Goal: Task Accomplishment & Management: Use online tool/utility

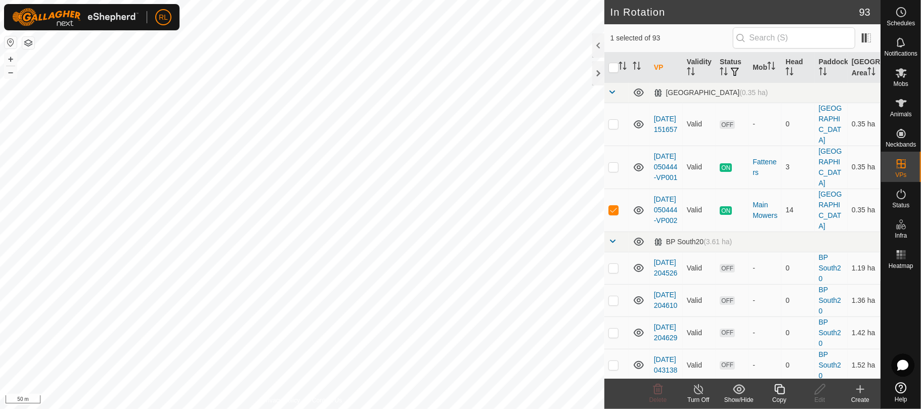
click at [783, 387] on icon at bounding box center [779, 389] width 10 height 10
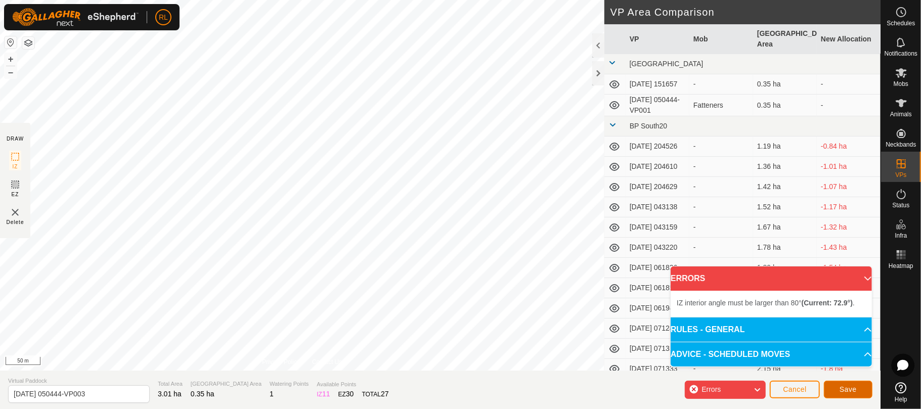
click at [843, 386] on span "Save" at bounding box center [848, 389] width 17 height 8
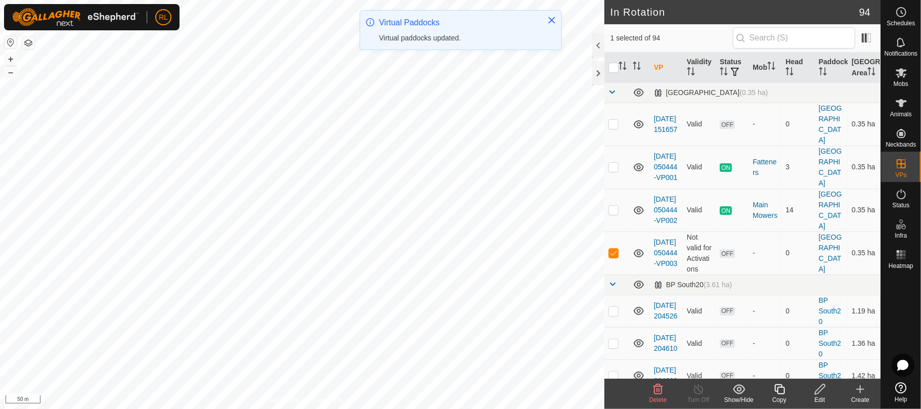
checkbox input "true"
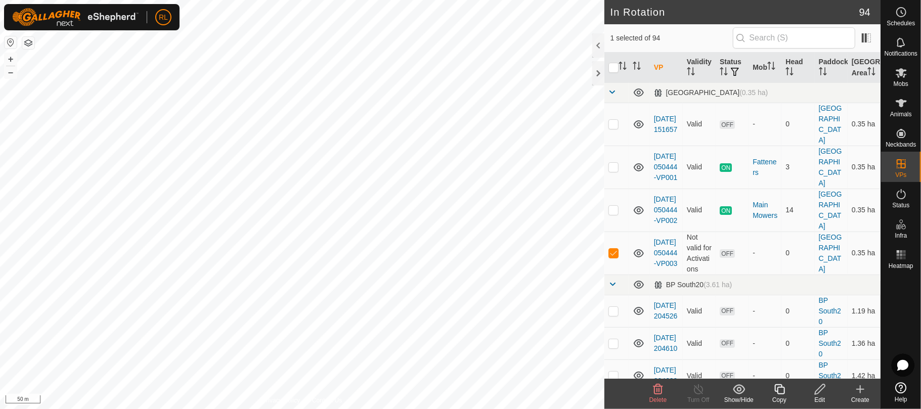
click at [775, 391] on icon at bounding box center [779, 389] width 10 height 10
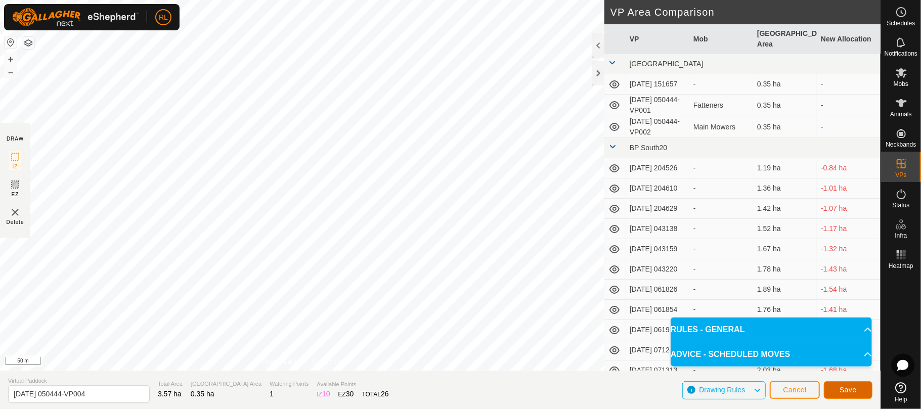
click at [844, 391] on span "Save" at bounding box center [848, 390] width 17 height 8
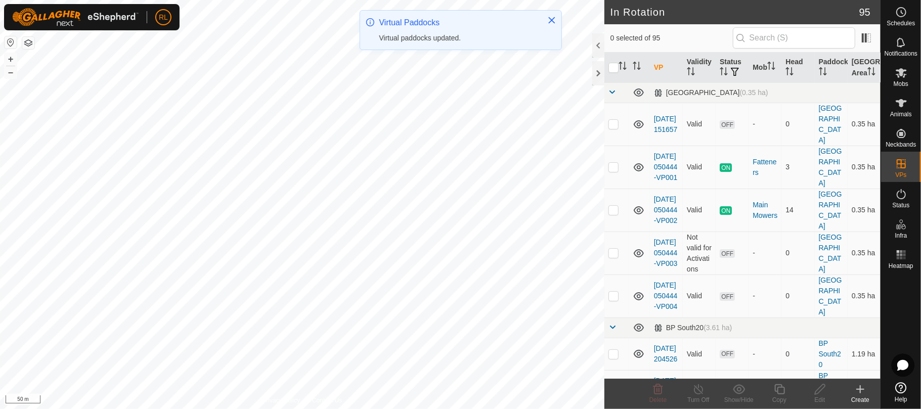
checkbox input "true"
click at [786, 391] on copy-svg-icon at bounding box center [779, 389] width 40 height 12
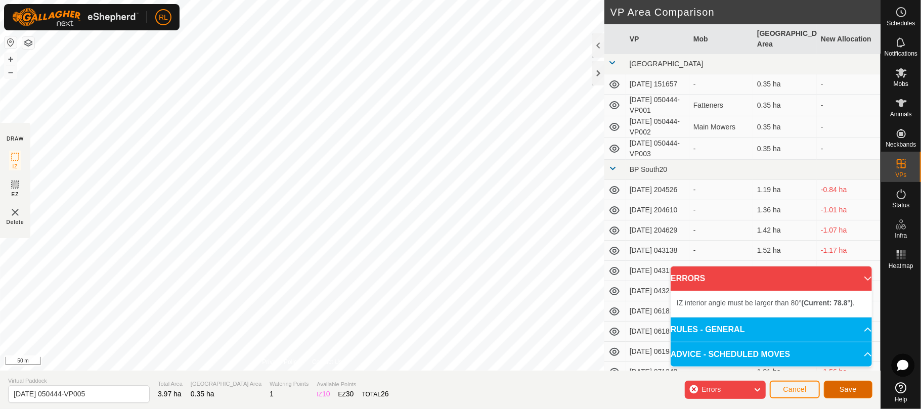
click at [450, 195] on div "DRAW IZ EZ Delete Privacy Policy Contact Us + – ⇧ i 50 m VP Area Comparison VP …" at bounding box center [440, 204] width 881 height 409
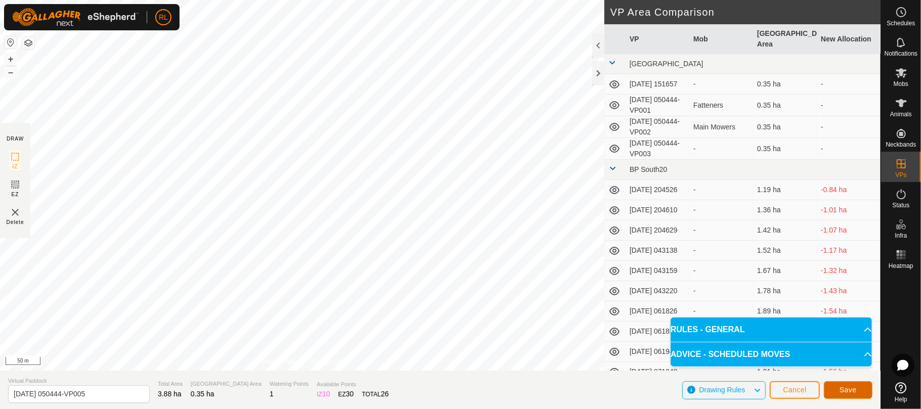
click at [854, 391] on span "Save" at bounding box center [848, 390] width 17 height 8
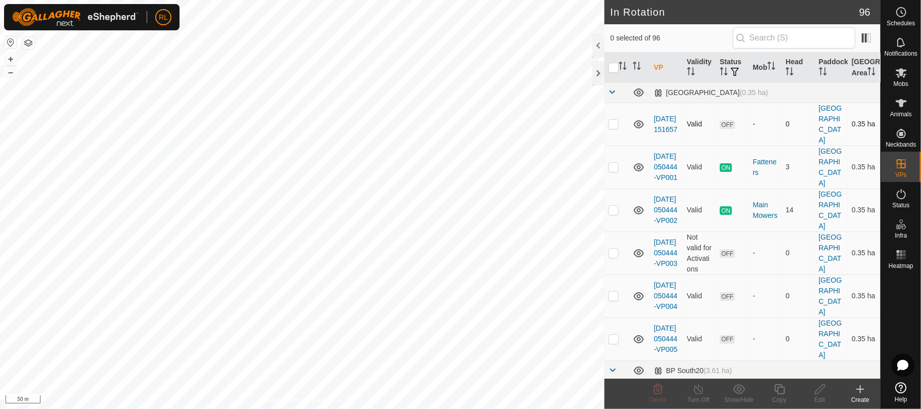
checkbox input "true"
click at [785, 391] on icon at bounding box center [779, 389] width 13 height 12
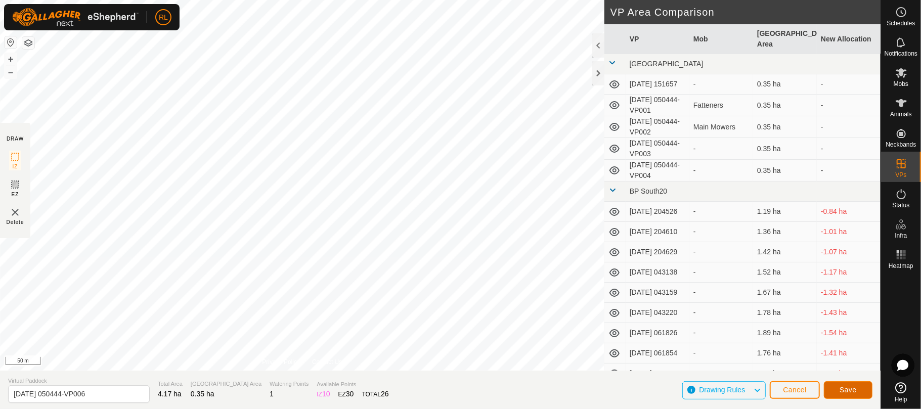
click at [842, 391] on span "Save" at bounding box center [848, 390] width 17 height 8
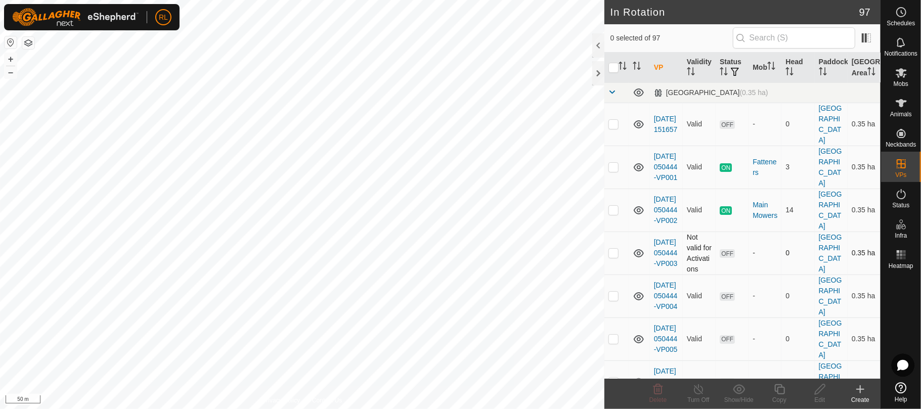
checkbox input "true"
click at [777, 398] on div "Copy" at bounding box center [779, 399] width 40 height 9
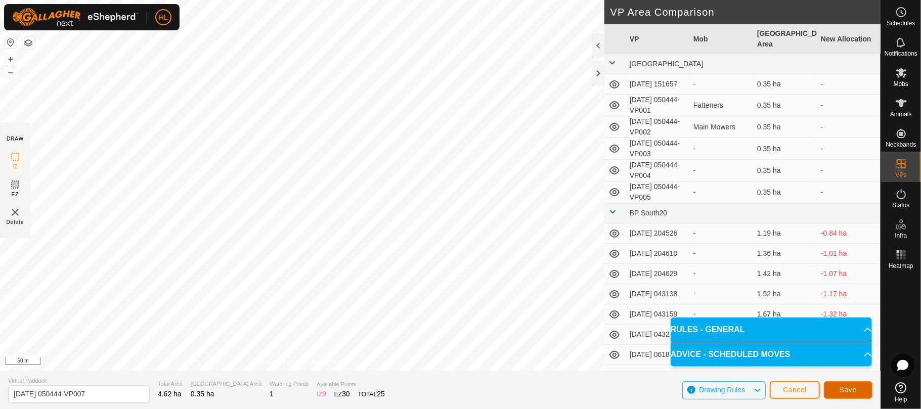
click at [831, 387] on button "Save" at bounding box center [848, 390] width 49 height 18
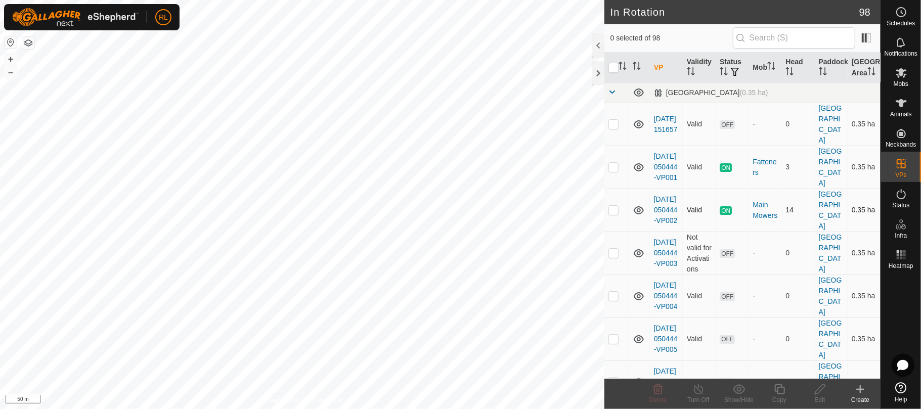
checkbox input "true"
click at [776, 393] on icon at bounding box center [779, 389] width 13 height 12
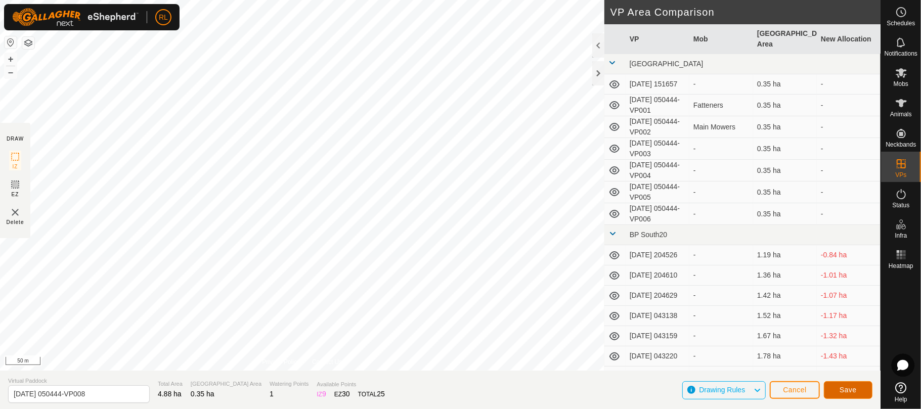
click at [844, 390] on span "Save" at bounding box center [848, 390] width 17 height 8
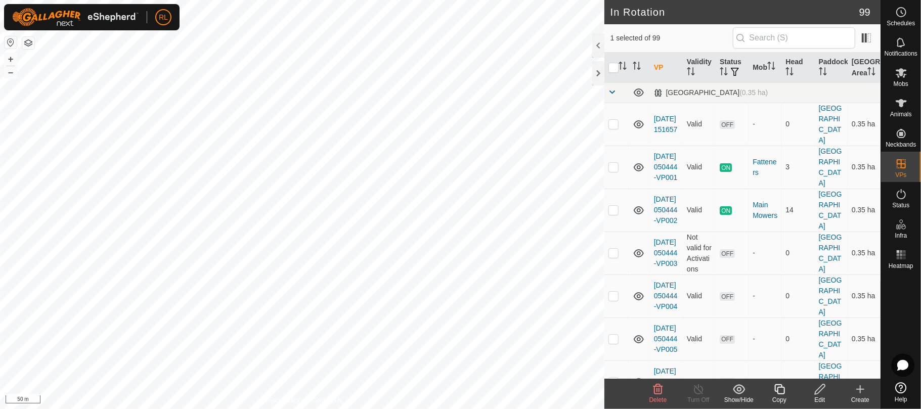
click at [780, 391] on icon at bounding box center [779, 389] width 13 height 12
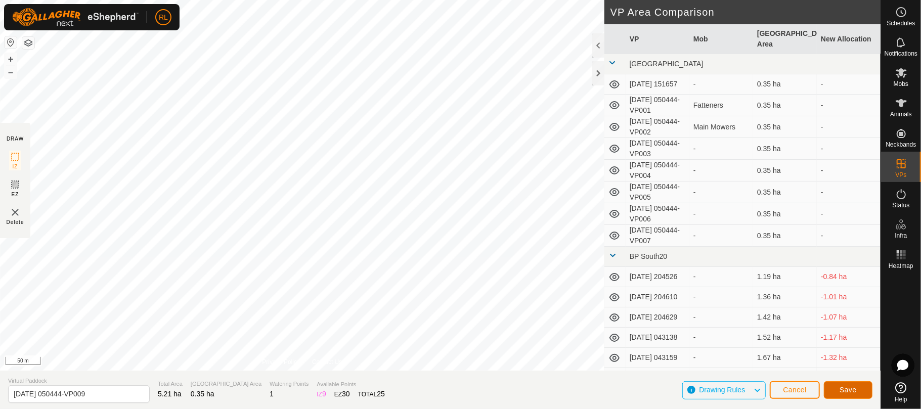
click at [848, 386] on span "Save" at bounding box center [848, 390] width 17 height 8
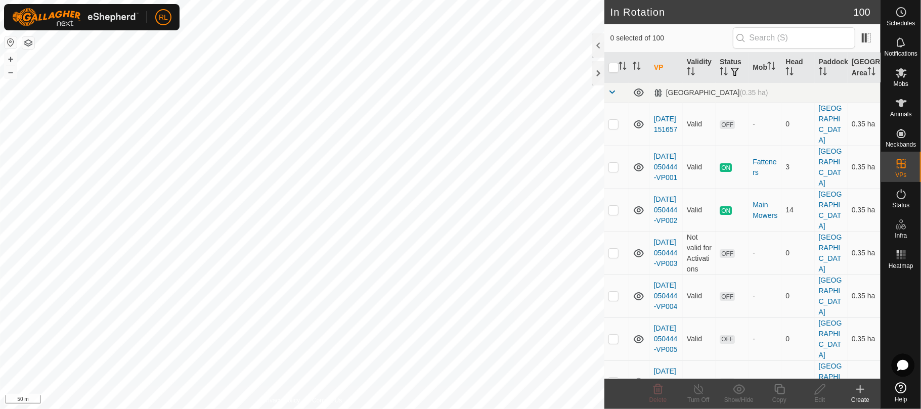
checkbox input "true"
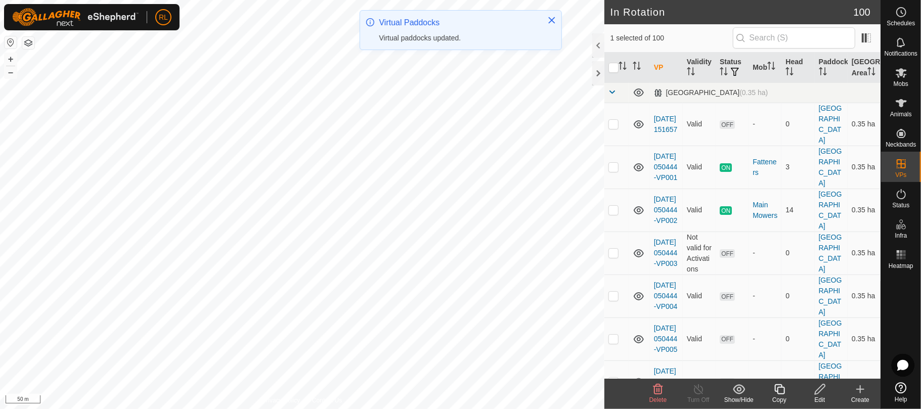
click at [777, 395] on div "Copy" at bounding box center [779, 399] width 40 height 9
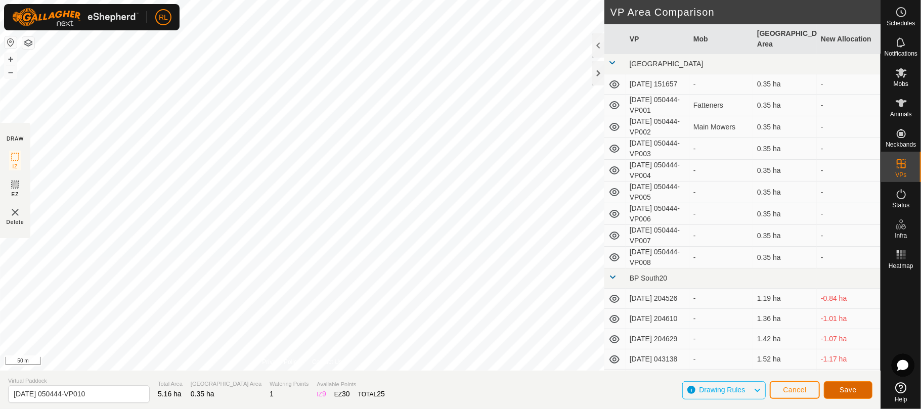
click at [844, 388] on span "Save" at bounding box center [848, 390] width 17 height 8
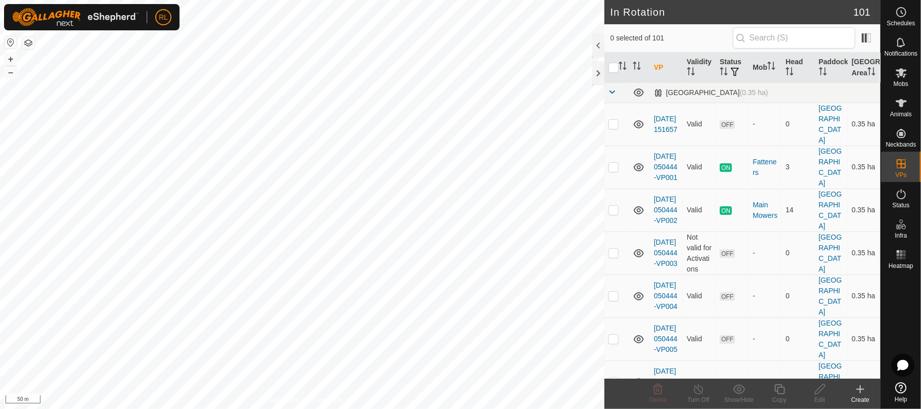
checkbox input "true"
click at [783, 390] on icon at bounding box center [779, 389] width 13 height 12
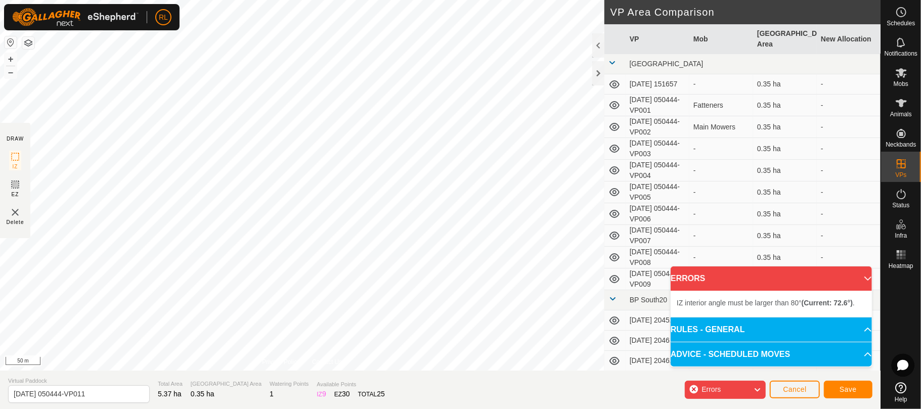
click at [484, 339] on div "IZ interior angle must be larger than 80° (Current: 72.6°) . + – ⇧ i 50 m" at bounding box center [302, 185] width 604 height 371
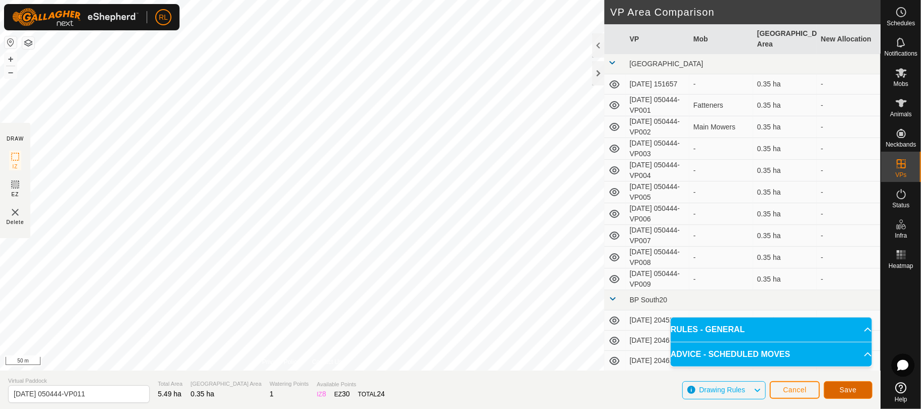
click at [838, 389] on button "Save" at bounding box center [848, 390] width 49 height 18
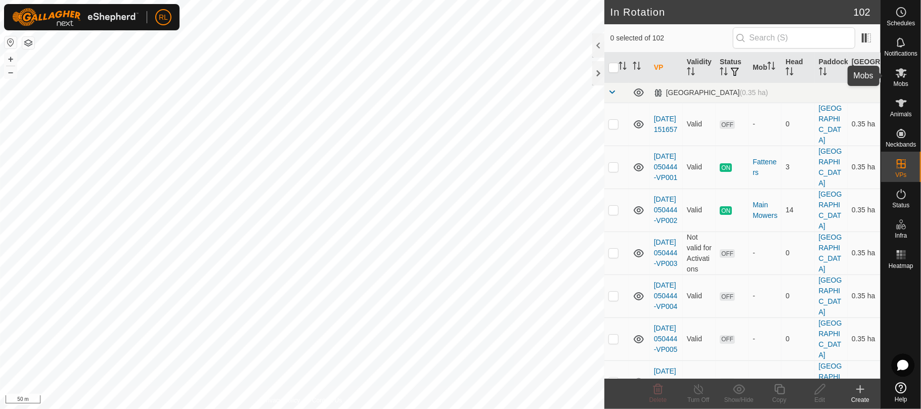
click at [895, 78] on icon at bounding box center [901, 73] width 12 height 12
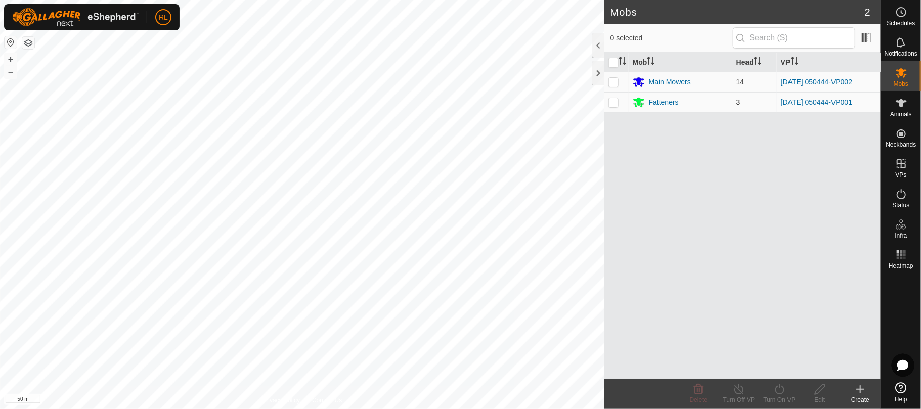
click at [608, 106] on td at bounding box center [616, 102] width 24 height 20
checkbox input "true"
click at [781, 395] on div "Turn On VP" at bounding box center [779, 399] width 40 height 9
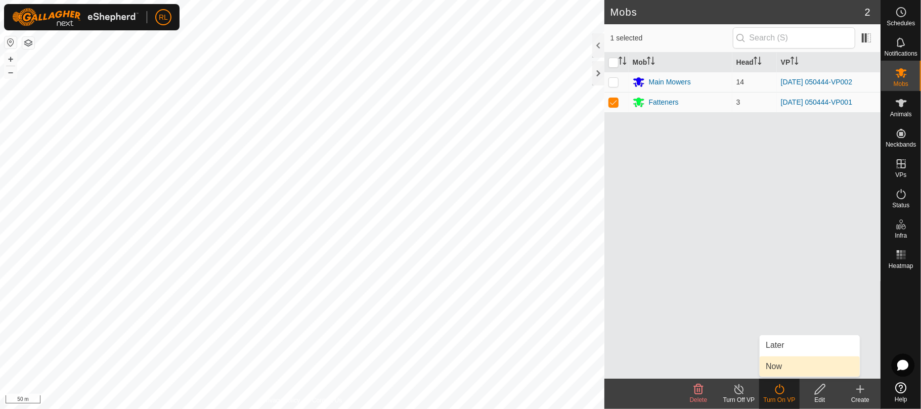
click at [778, 367] on link "Now" at bounding box center [810, 367] width 100 height 20
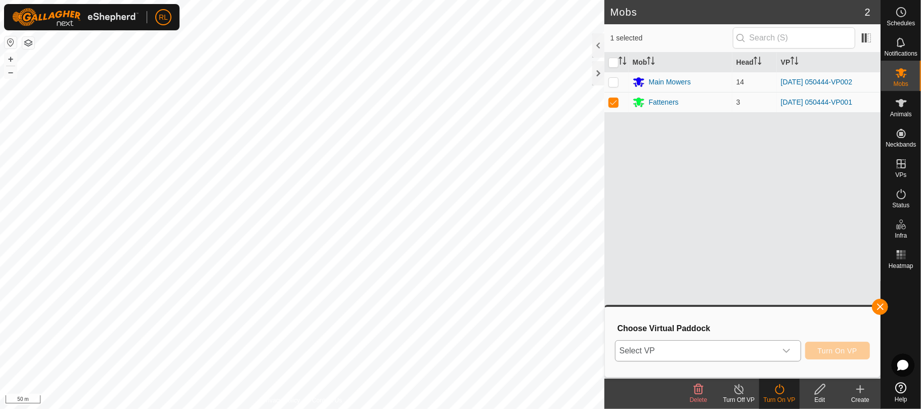
click at [786, 353] on icon "dropdown trigger" at bounding box center [786, 351] width 8 height 8
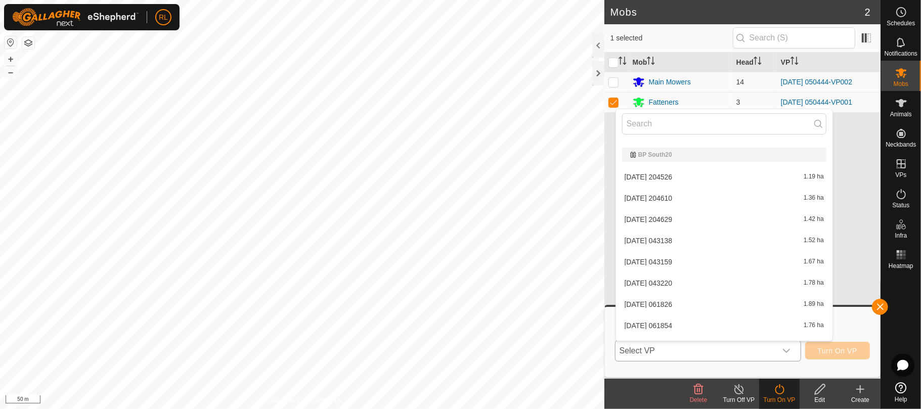
scroll to position [205, 0]
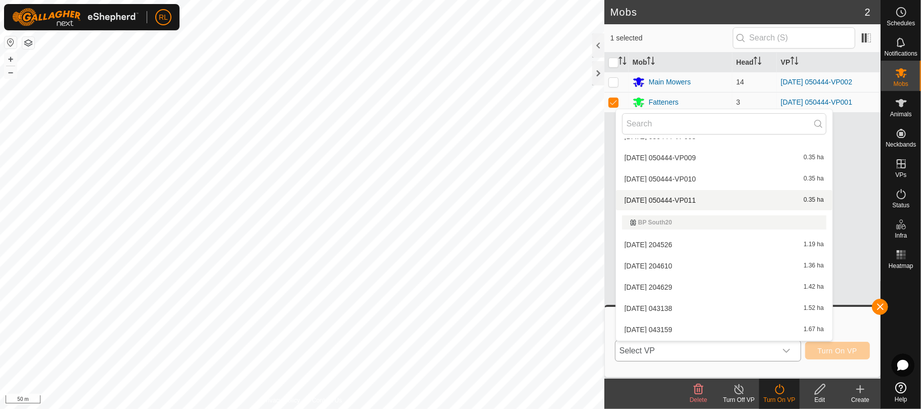
click at [685, 199] on li "[DATE] 050444-VP011 0.35 ha" at bounding box center [724, 200] width 216 height 20
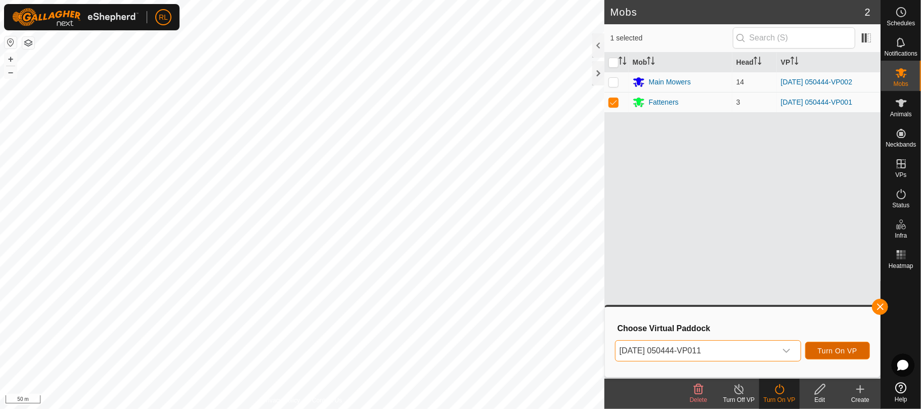
click at [845, 354] on span "Turn On VP" at bounding box center [837, 351] width 39 height 8
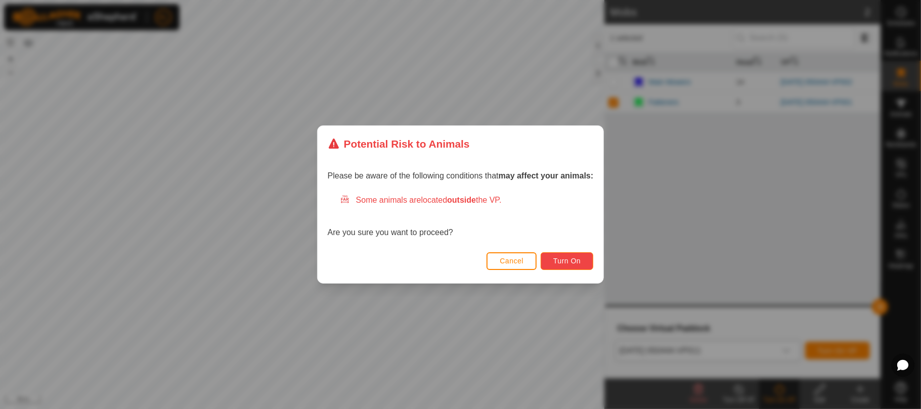
click at [561, 255] on button "Turn On" at bounding box center [567, 261] width 53 height 18
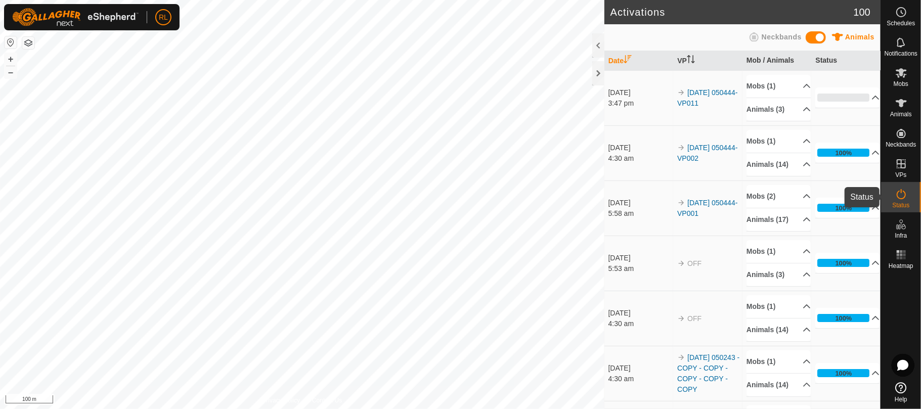
click at [903, 191] on icon at bounding box center [901, 194] width 9 height 10
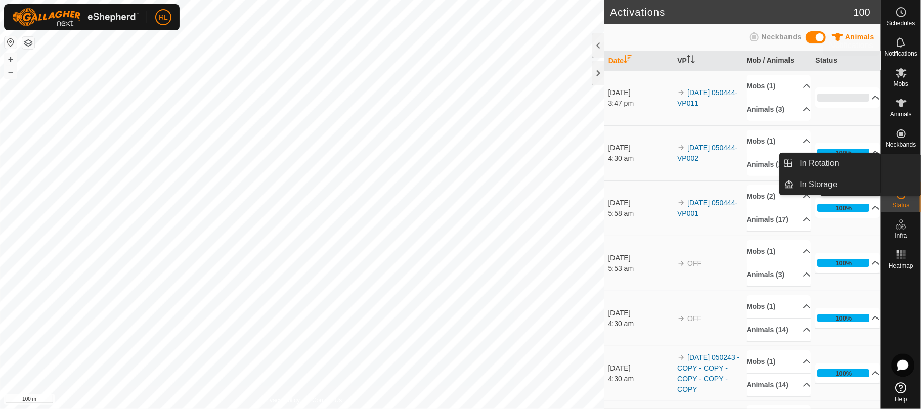
click at [896, 10] on icon at bounding box center [901, 12] width 12 height 12
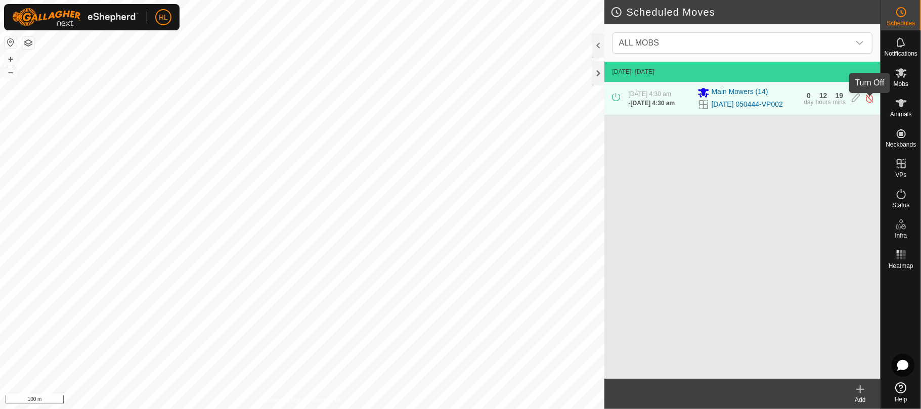
click at [865, 100] on img at bounding box center [870, 98] width 10 height 11
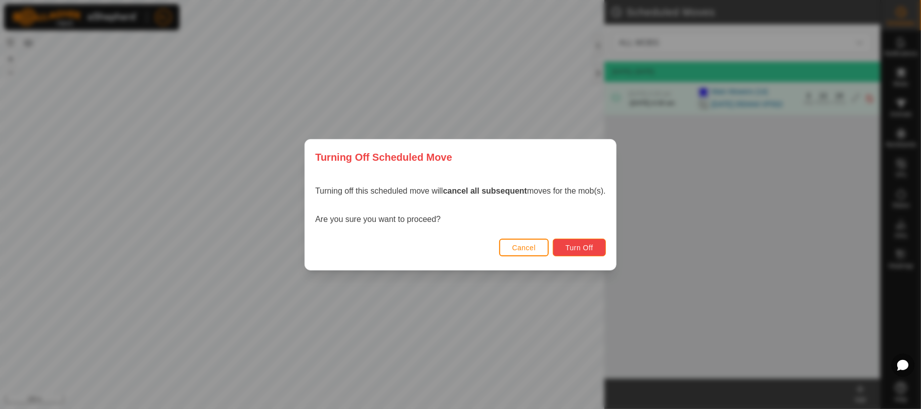
click at [573, 248] on span "Turn Off" at bounding box center [579, 248] width 28 height 8
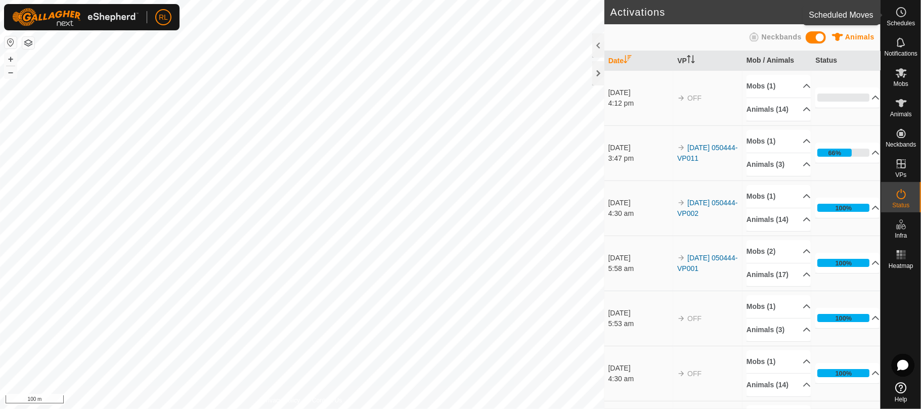
click at [899, 13] on icon at bounding box center [901, 12] width 12 height 12
